Goal: Task Accomplishment & Management: Manage account settings

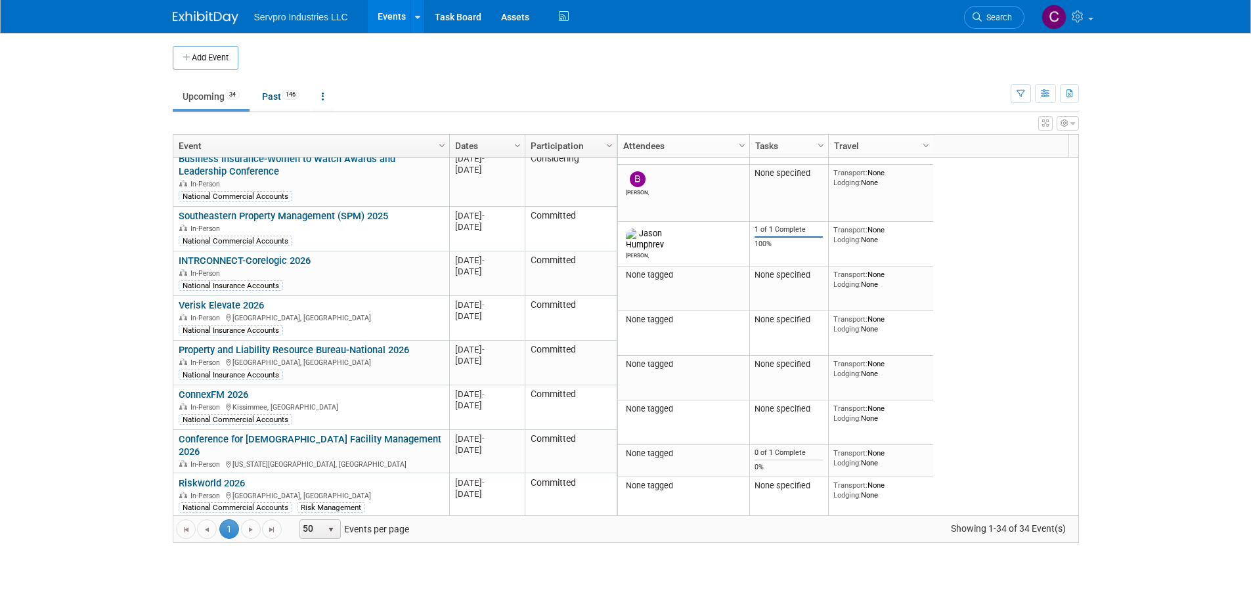
scroll to position [1053, 0]
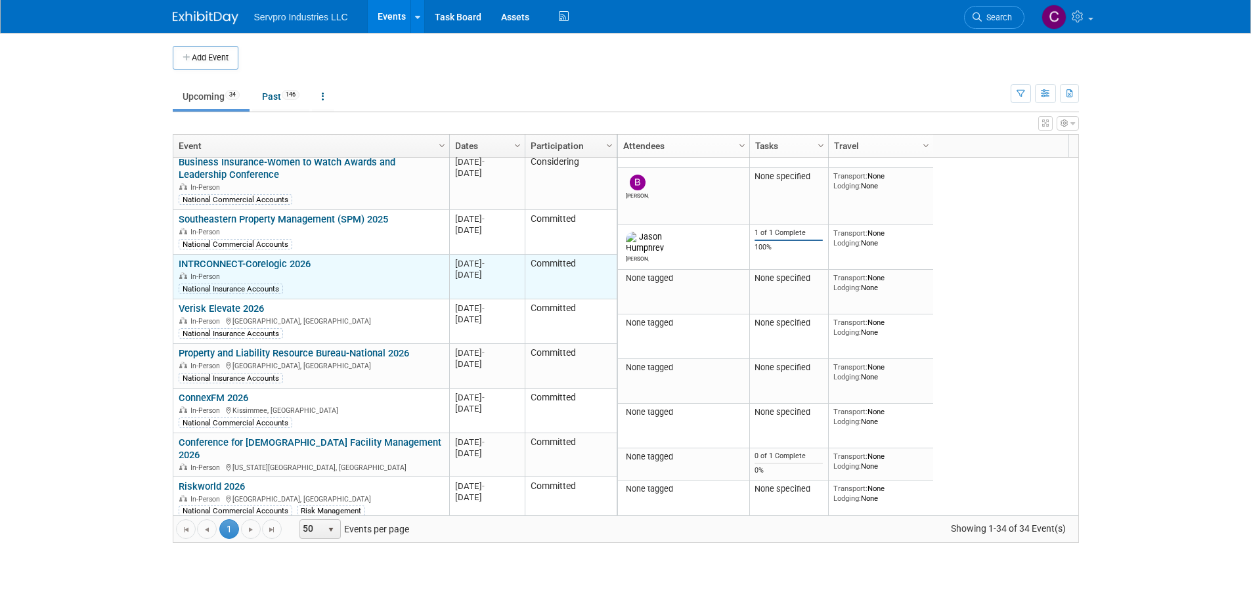
click at [274, 258] on link "INTRCONNECT-Corelogic 2026" at bounding box center [245, 264] width 132 height 12
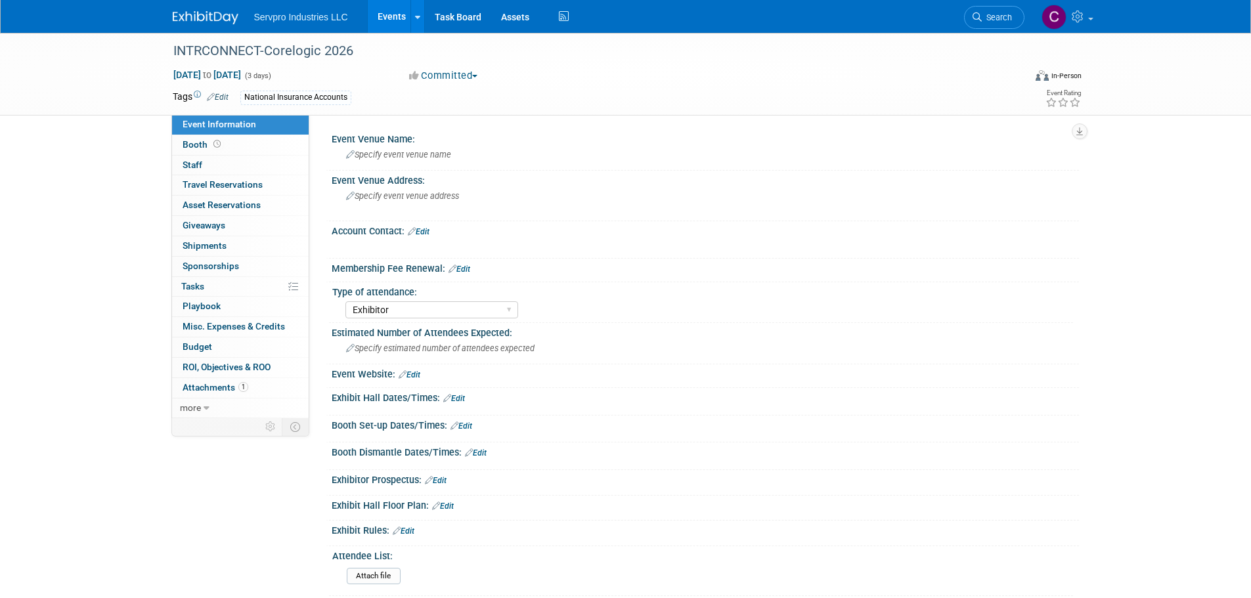
select select "Exhibitor"
click at [416, 375] on link "Edit" at bounding box center [410, 374] width 22 height 9
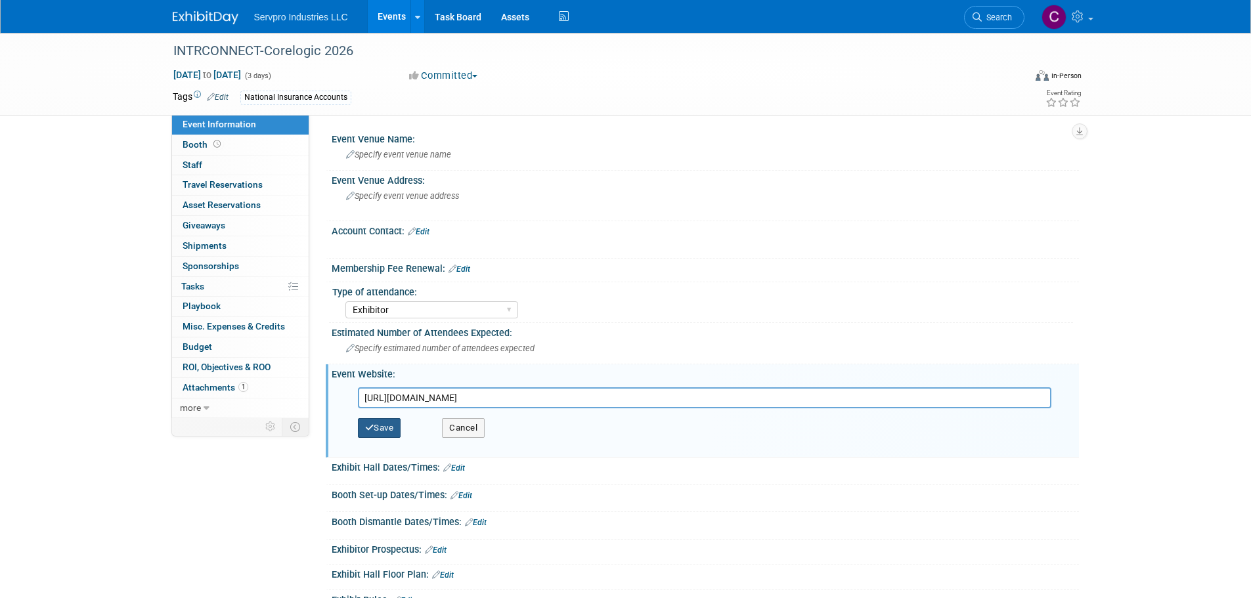
type input "[URL][DOMAIN_NAME]"
click at [380, 424] on button "Save" at bounding box center [379, 428] width 43 height 20
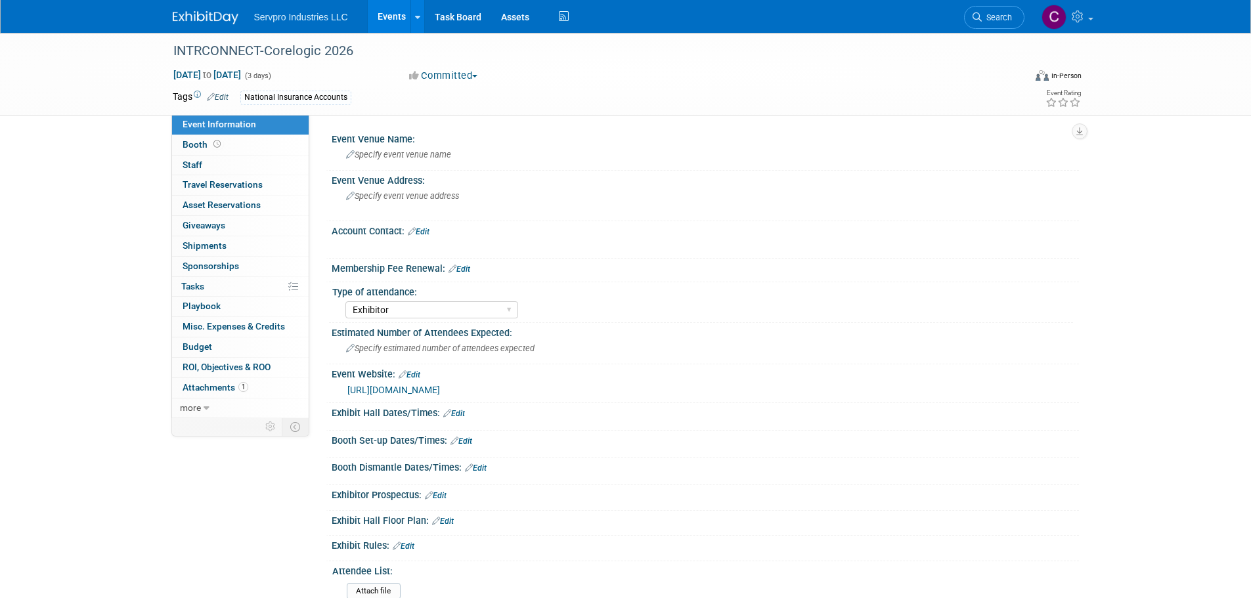
click at [427, 227] on link "Edit" at bounding box center [419, 231] width 22 height 9
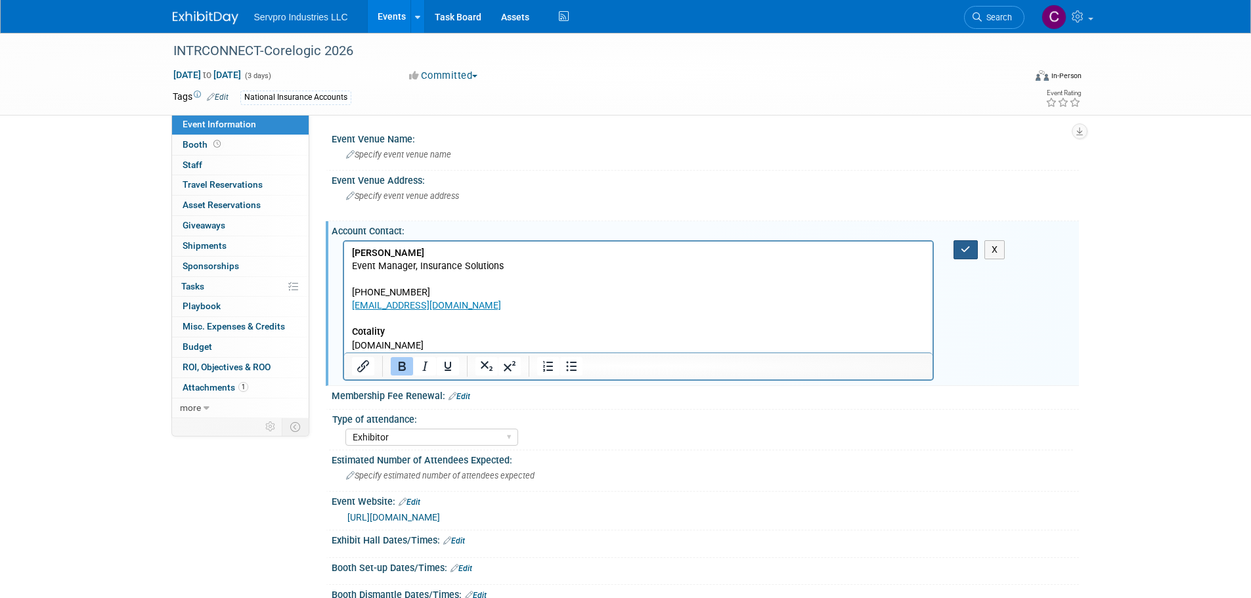
click at [965, 245] on icon "button" at bounding box center [966, 249] width 10 height 9
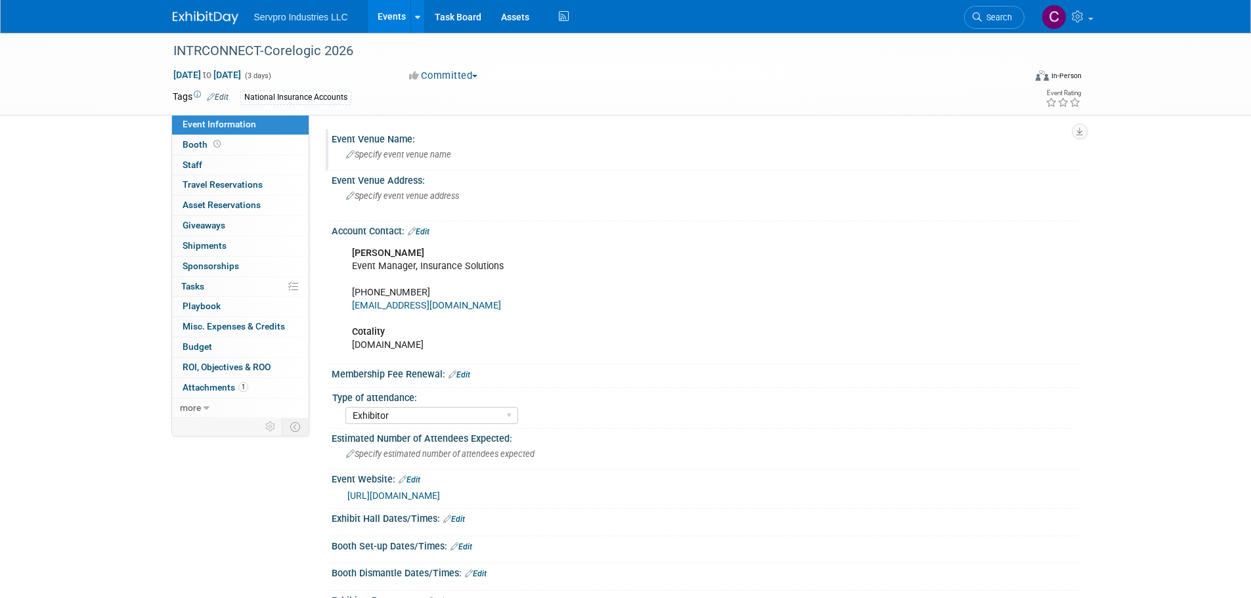
click at [401, 154] on span "Specify event venue name" at bounding box center [398, 155] width 105 height 10
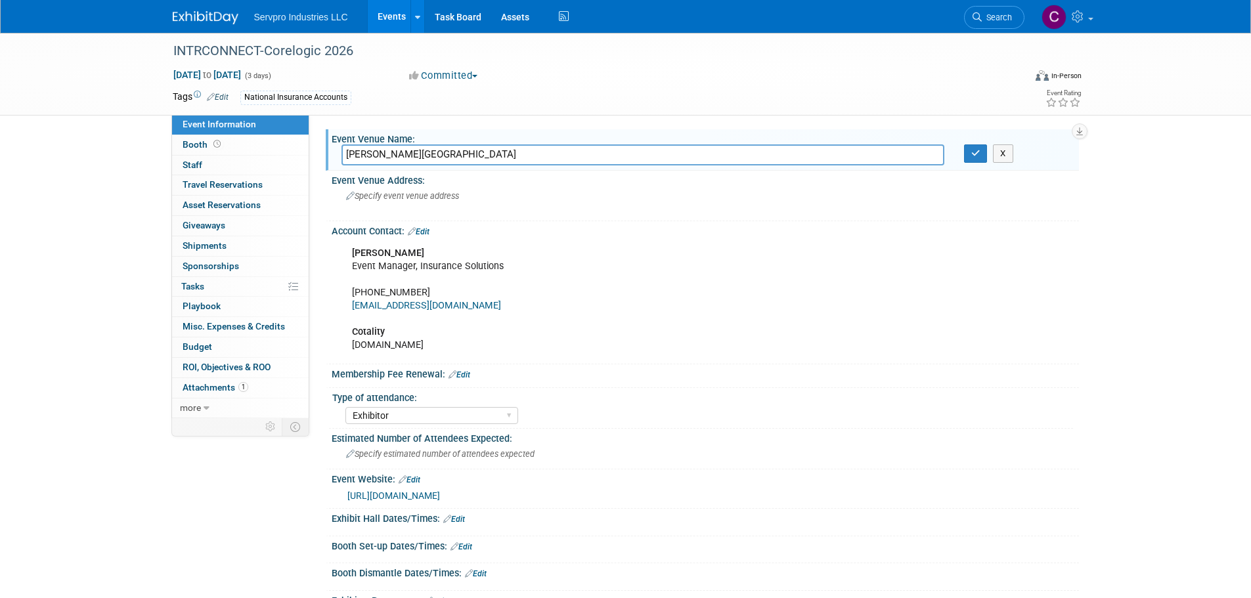
type input "Gaylord National Resort & Convention Center"
click at [372, 194] on span "Specify event venue address" at bounding box center [402, 196] width 113 height 10
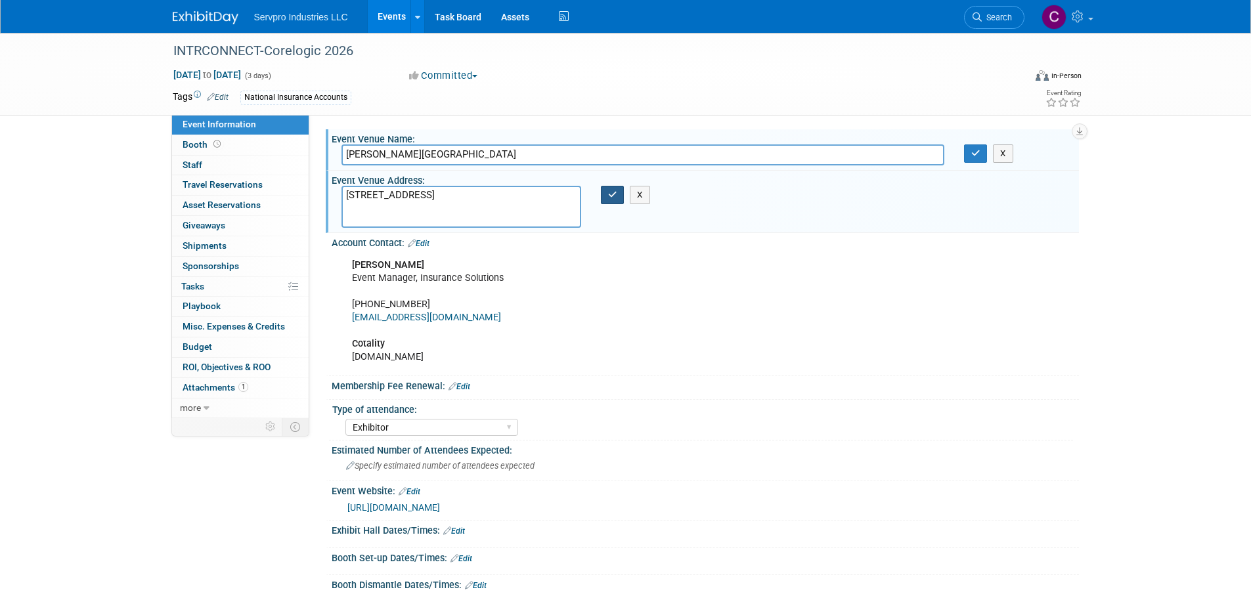
type textarea "201 Waterfront Street National Harbor, MD 20745 USA"
click at [602, 189] on button "button" at bounding box center [613, 195] width 24 height 18
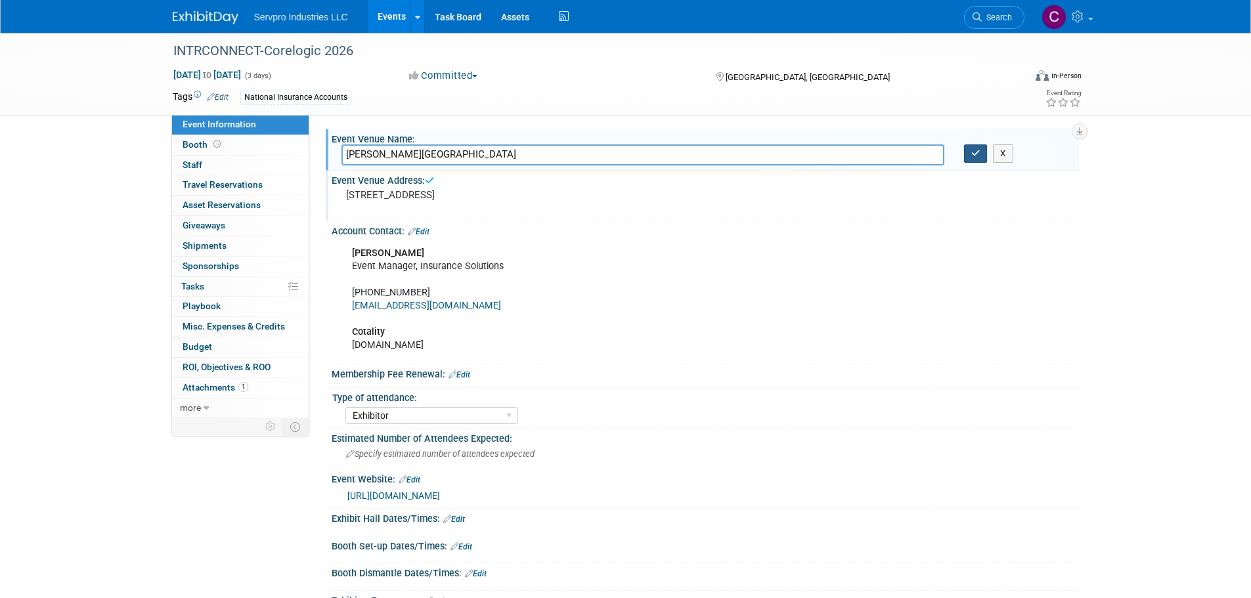
click at [976, 152] on icon "button" at bounding box center [975, 153] width 9 height 9
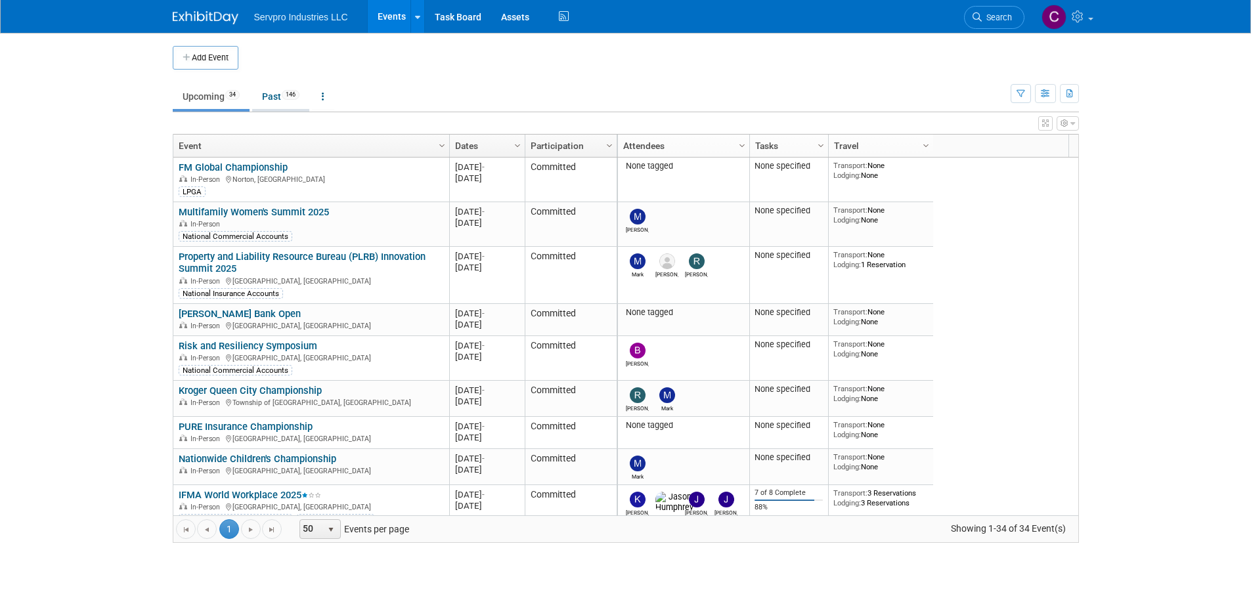
click at [278, 99] on link "Past 146" at bounding box center [280, 96] width 57 height 25
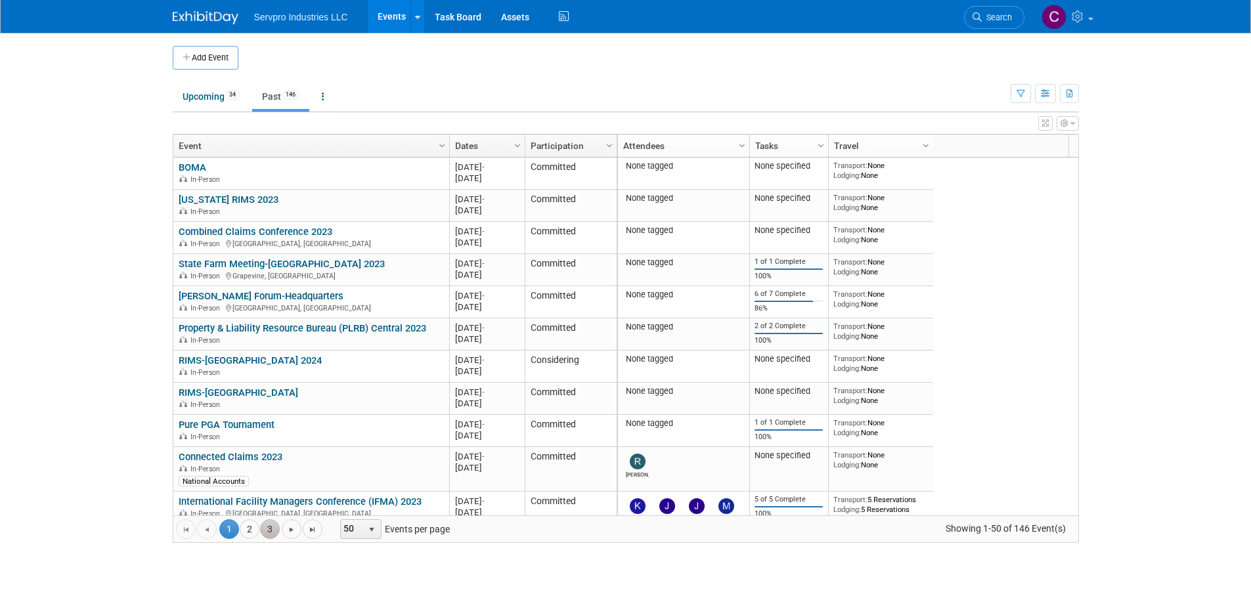
click at [268, 523] on link "3" at bounding box center [270, 529] width 20 height 20
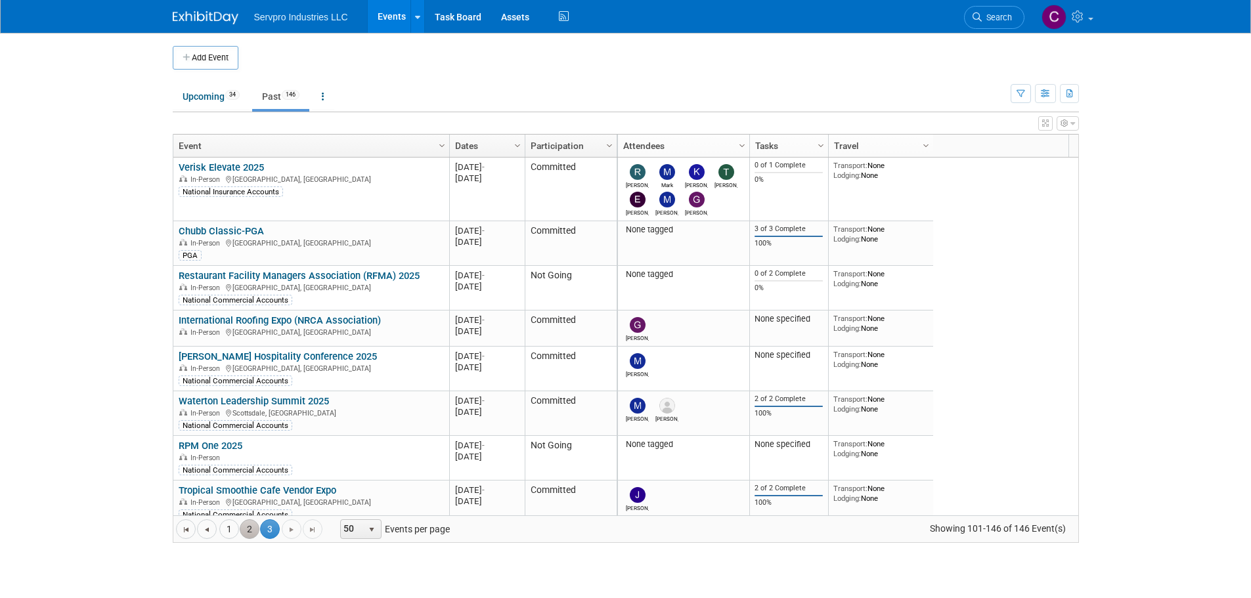
click at [250, 528] on link "2" at bounding box center [250, 529] width 20 height 20
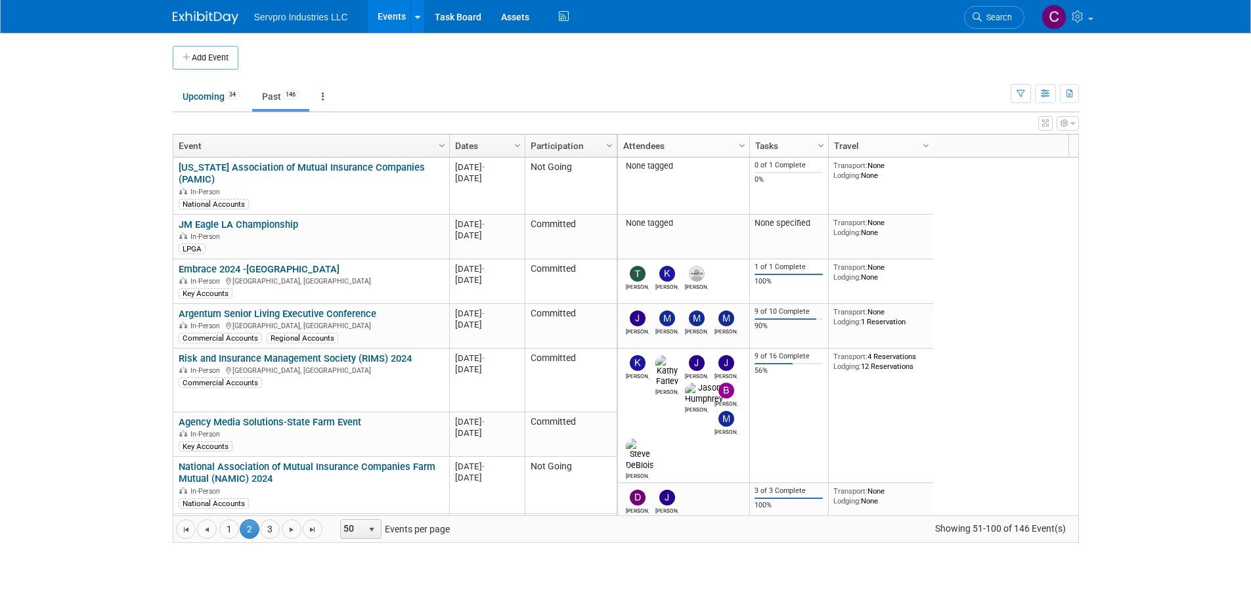
click at [1079, 191] on div "Add Event New Event Duplicate Event Warning There is another event in your work…" at bounding box center [626, 301] width 926 height 536
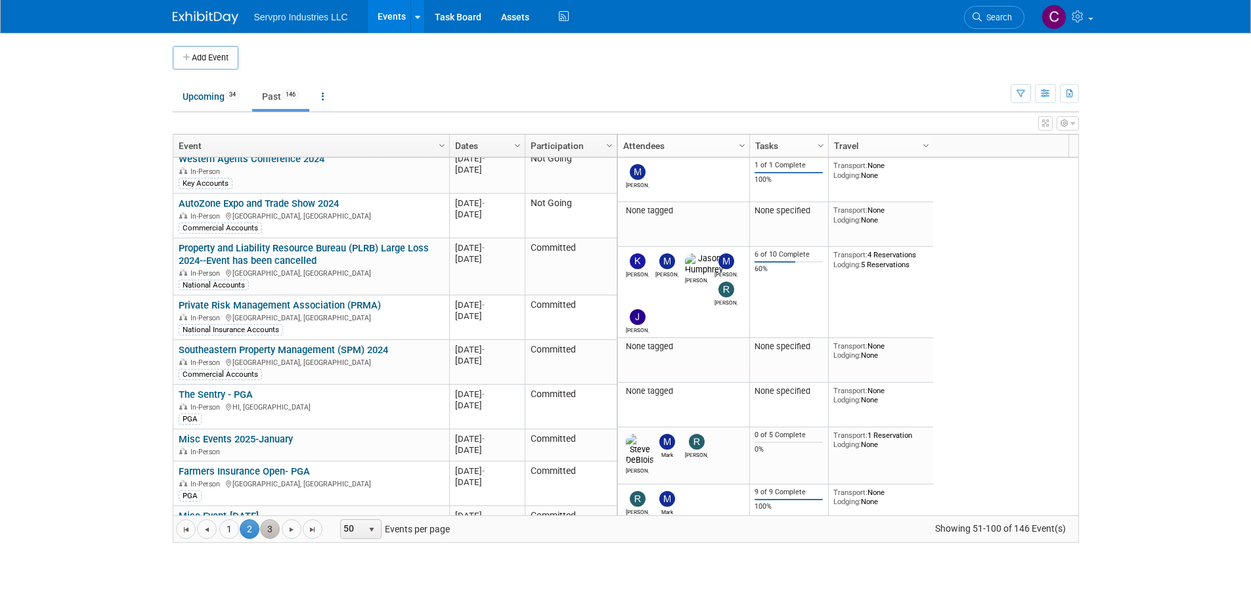
click at [272, 530] on link "3" at bounding box center [270, 529] width 20 height 20
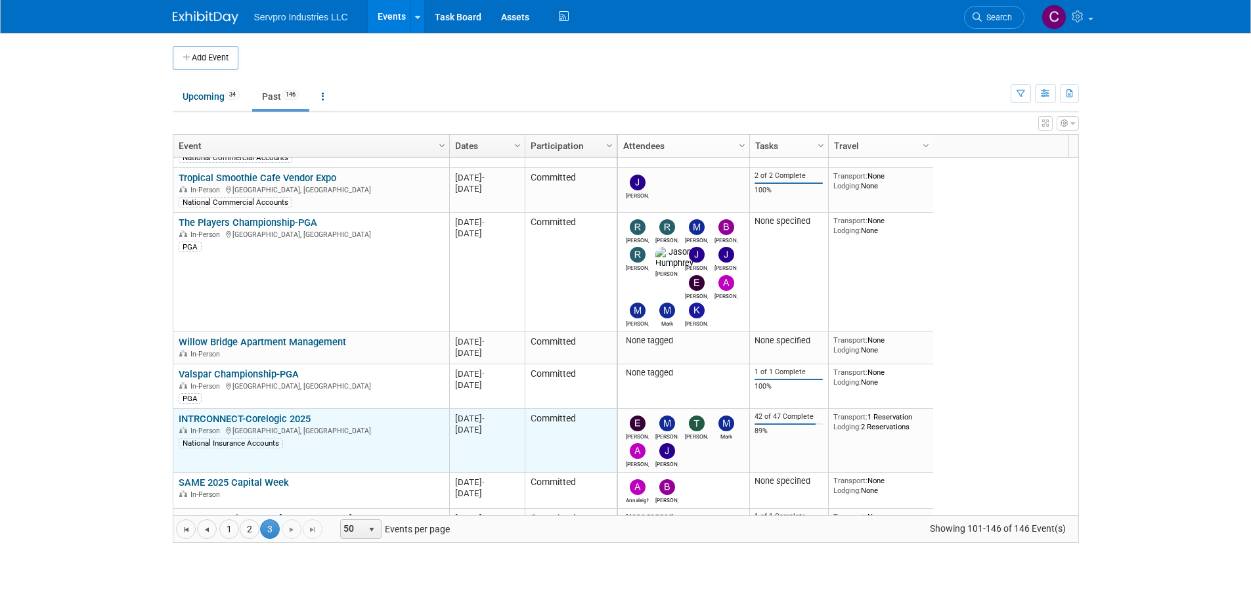
click at [278, 413] on link "INTRCONNECT-Corelogic 2025" at bounding box center [245, 419] width 132 height 12
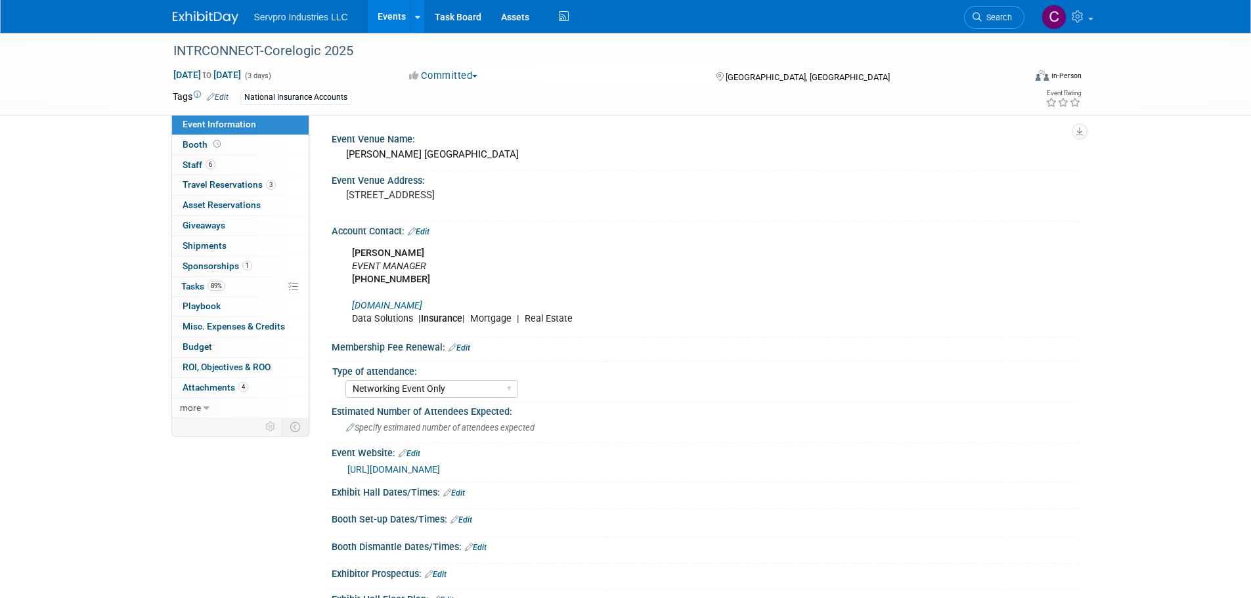
select select "Networking Event Only"
click at [198, 181] on span "Travel Reservations 3" at bounding box center [229, 184] width 93 height 11
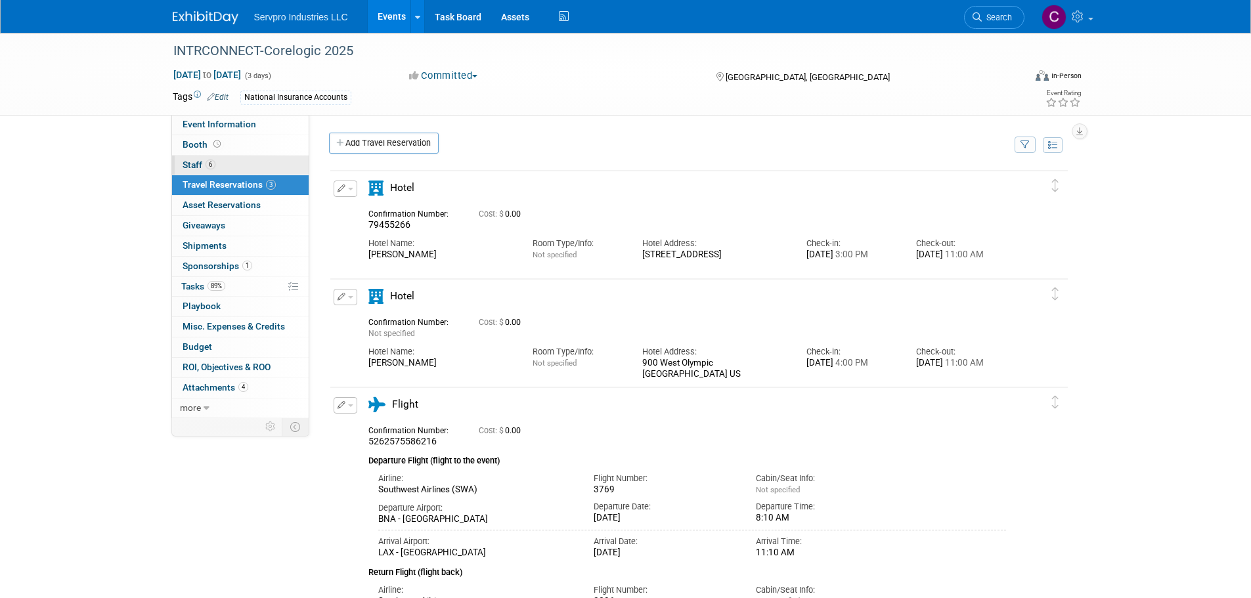
click at [192, 165] on span "Staff 6" at bounding box center [199, 165] width 33 height 11
